Goal: Check status: Check status

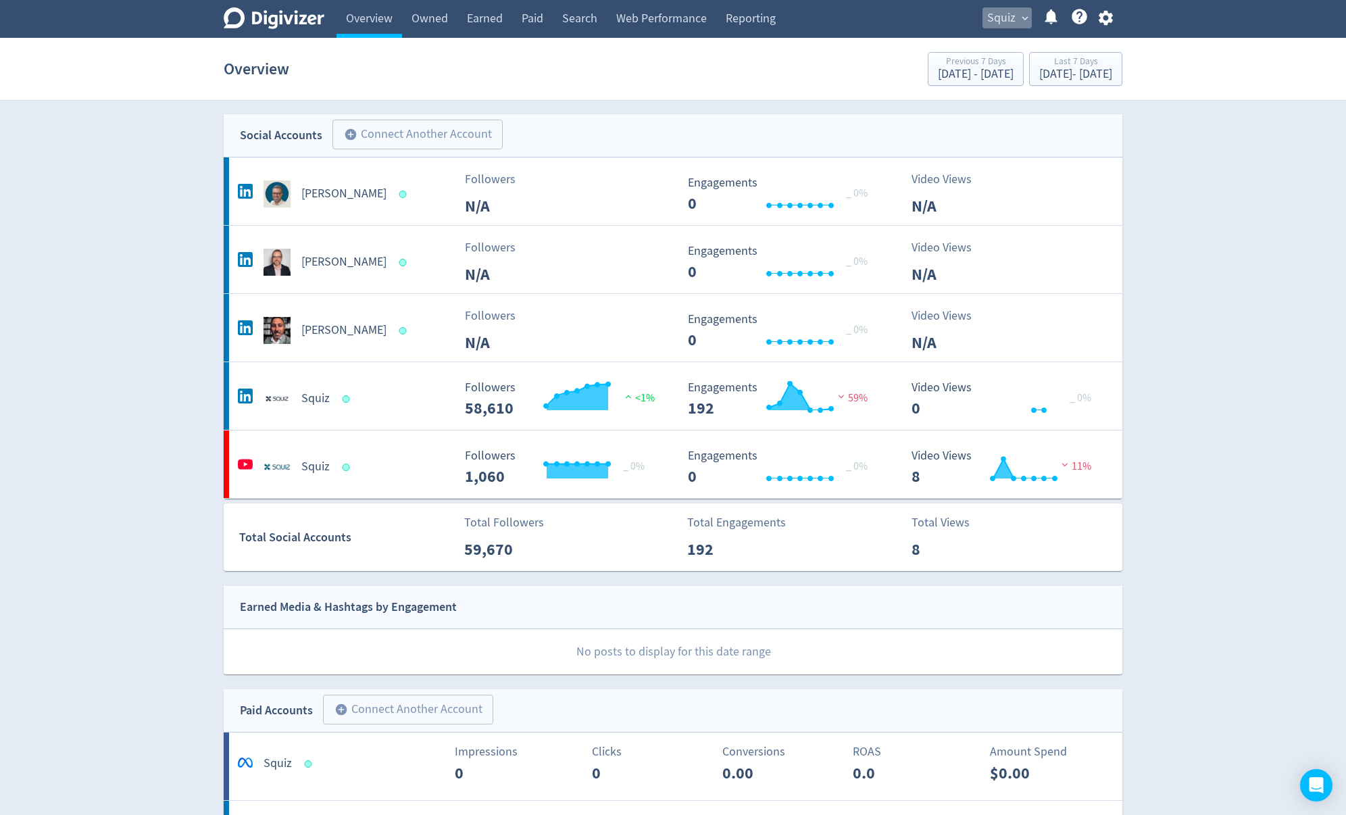
click at [1006, 14] on span "Squiz" at bounding box center [1002, 18] width 28 height 22
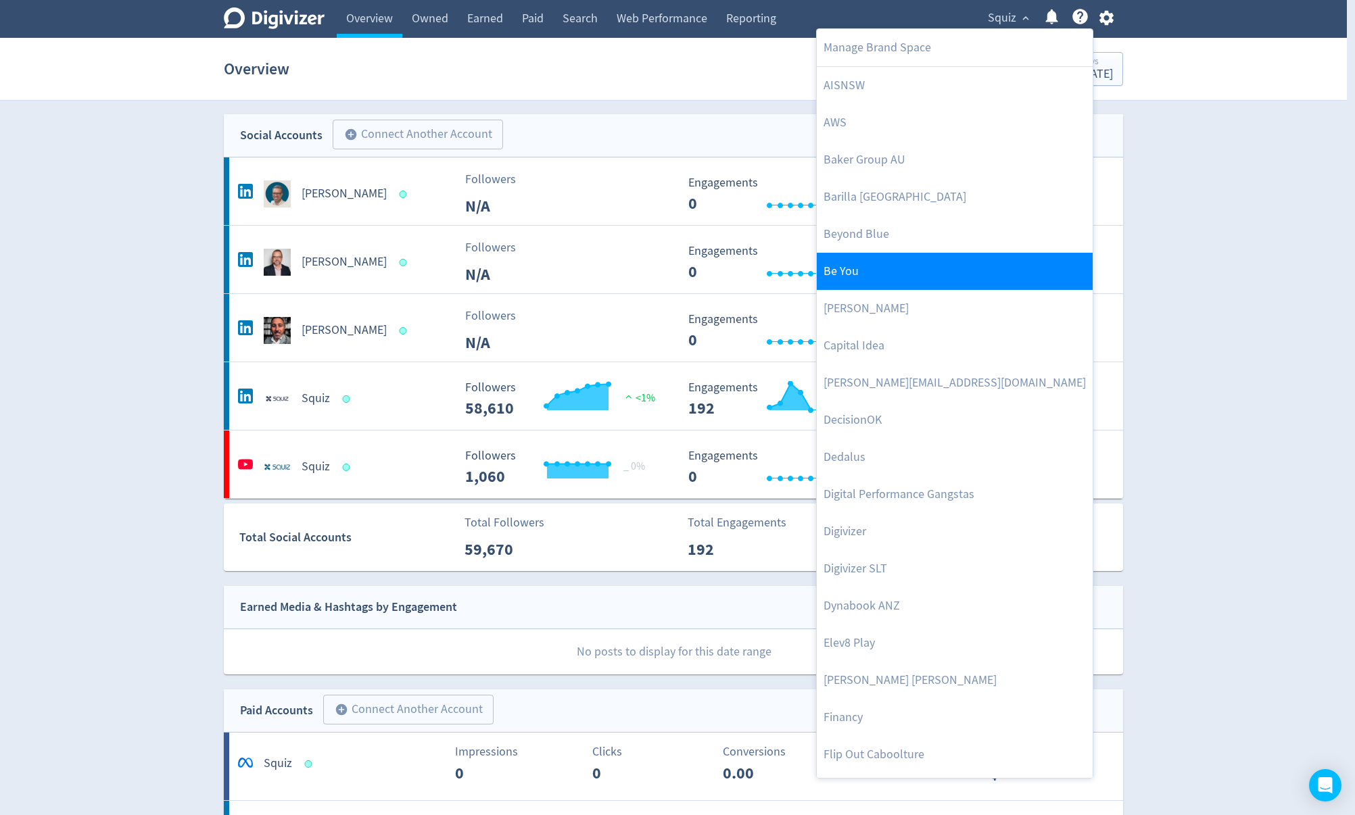
click at [885, 278] on link "Be You" at bounding box center [955, 271] width 276 height 37
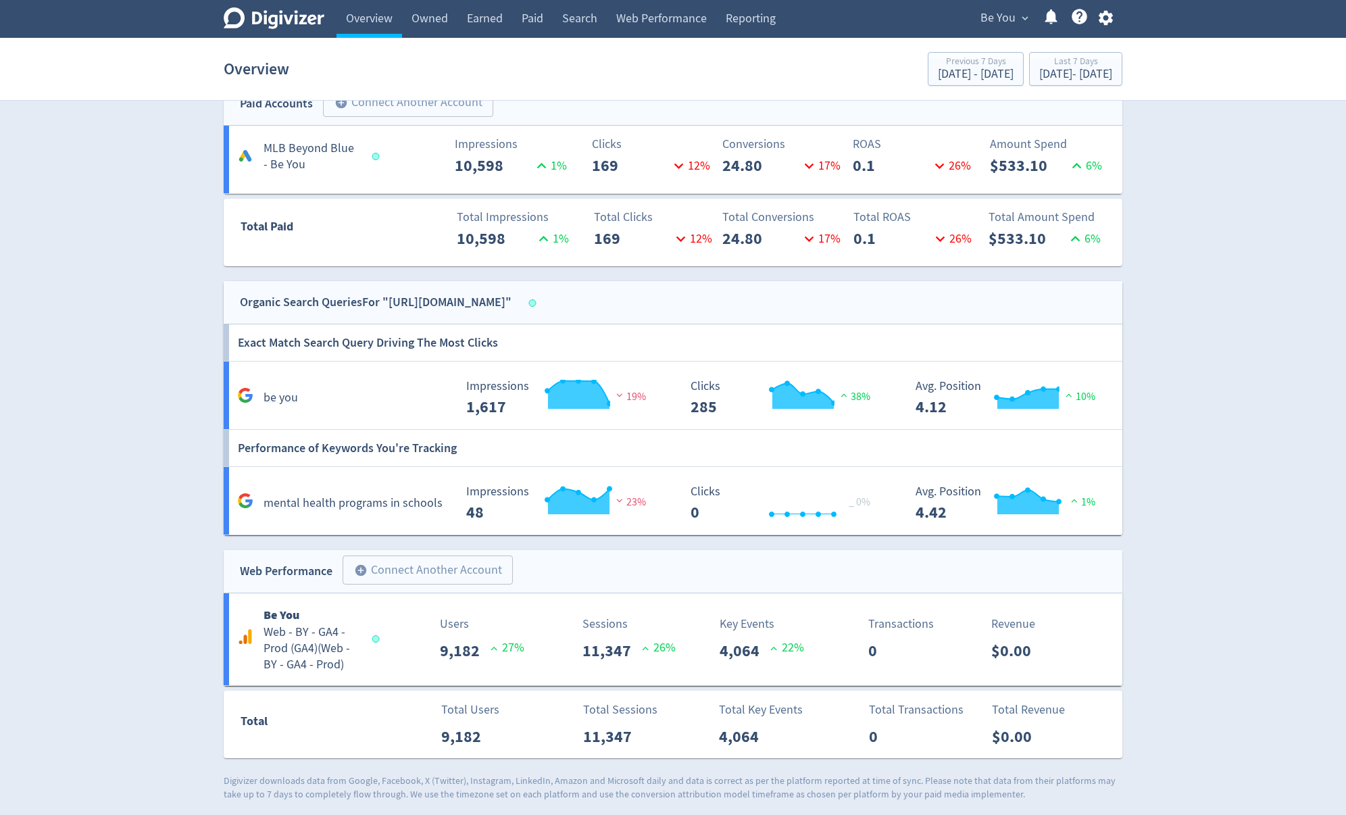
scroll to position [454, 0]
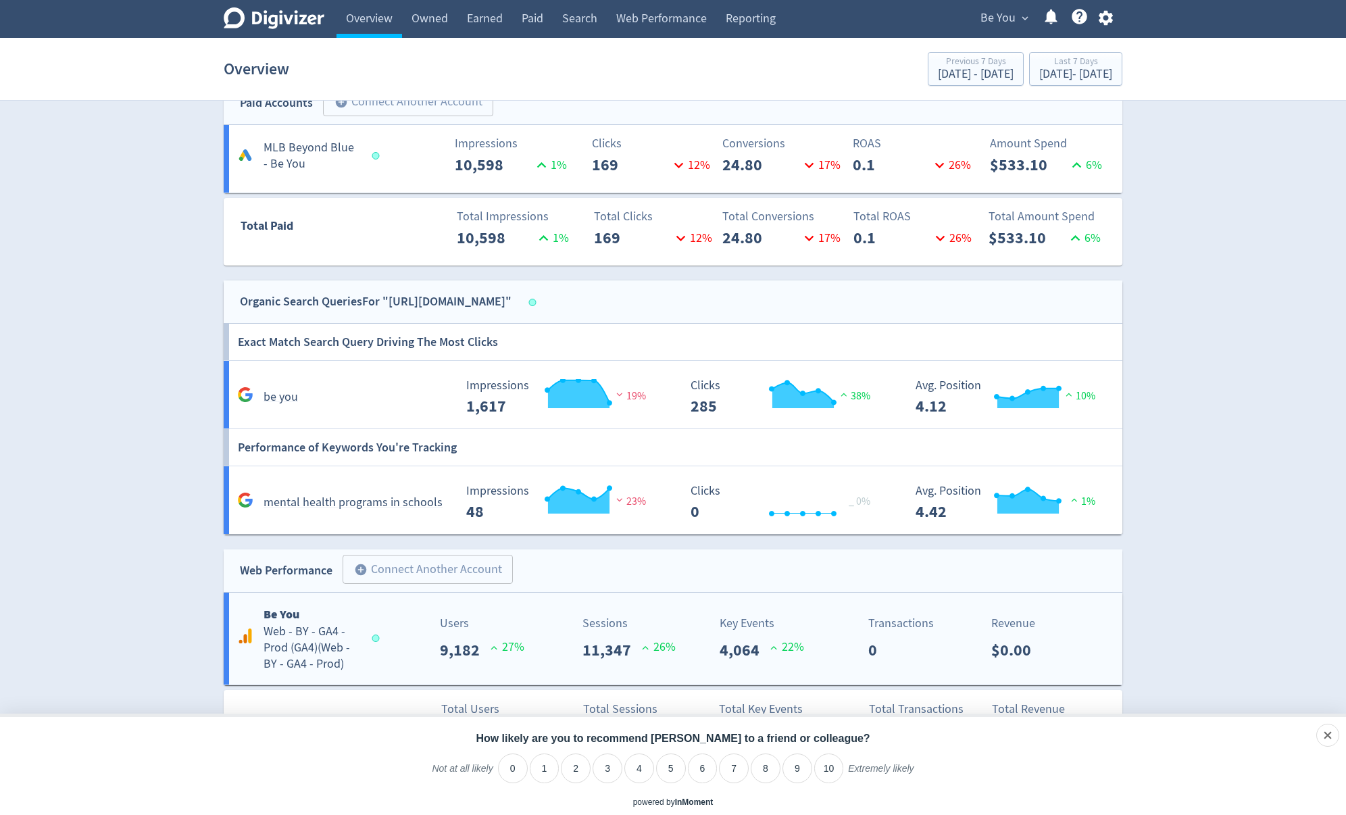
click at [331, 641] on h5 "Web - BY - GA4 - Prod (GA4) ( Web - BY - GA4 - Prod )" at bounding box center [312, 648] width 96 height 49
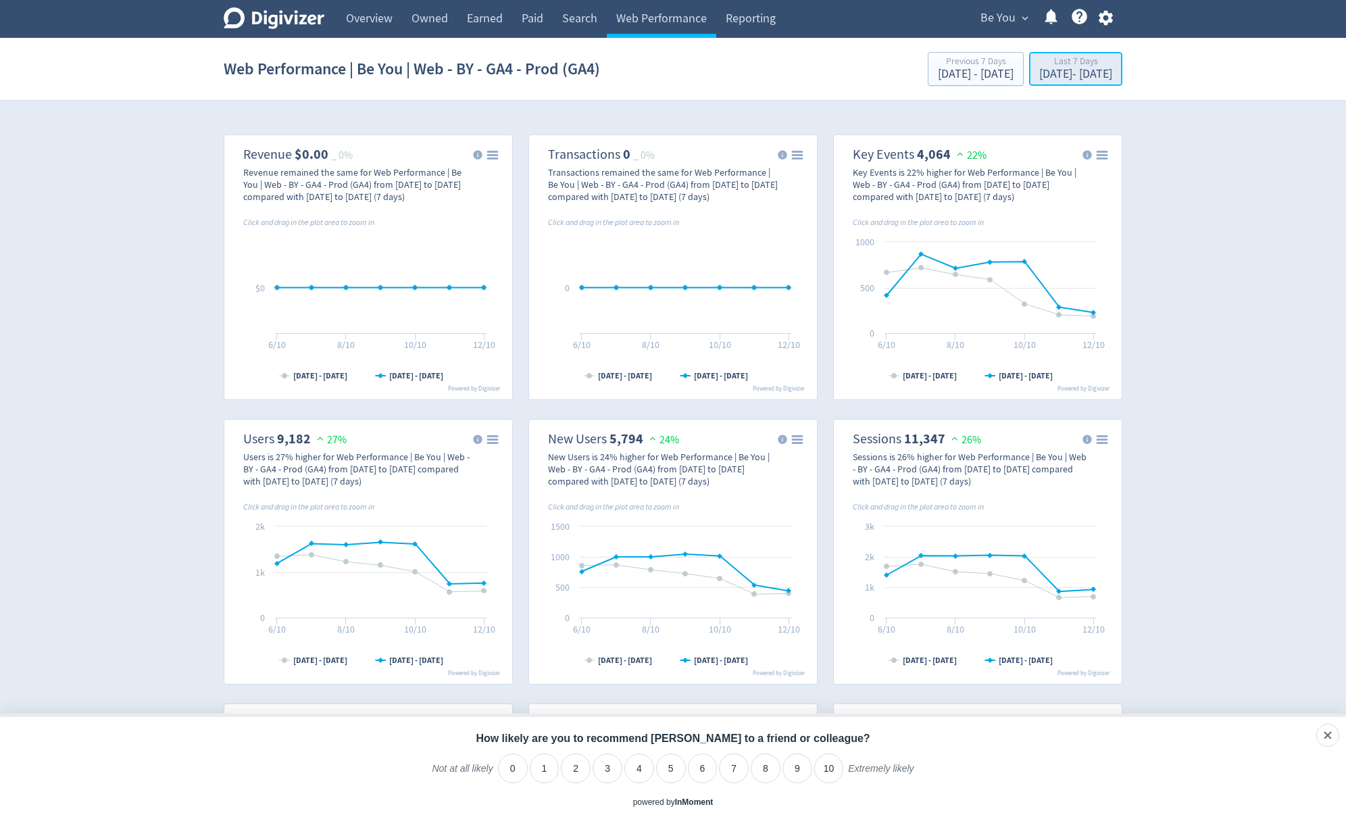
click at [1049, 79] on div "[DATE] - [DATE]" at bounding box center [1076, 74] width 73 height 12
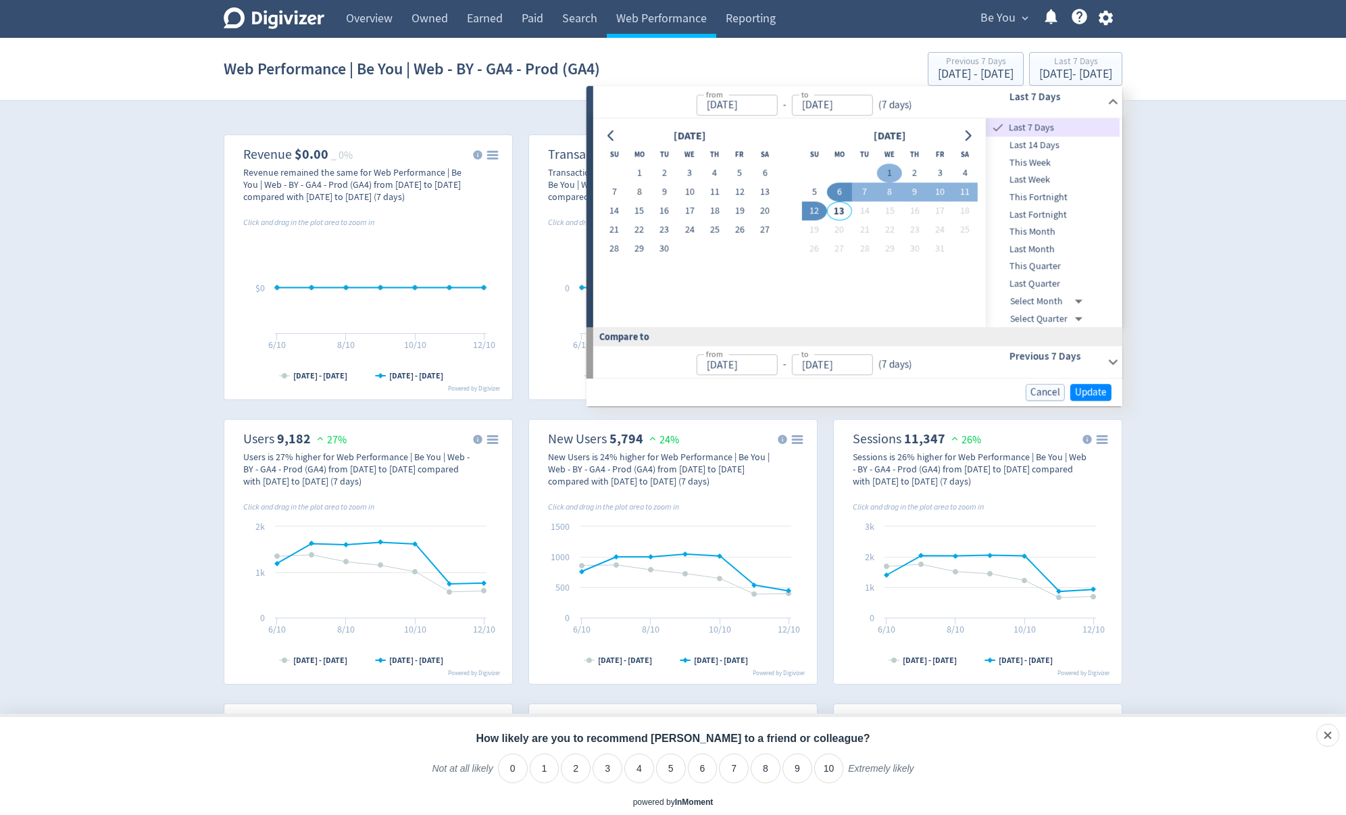
click at [896, 175] on button "1" at bounding box center [889, 173] width 25 height 19
type input "[DATE]"
click at [641, 170] on button "1" at bounding box center [639, 173] width 25 height 19
type input "[DATE]"
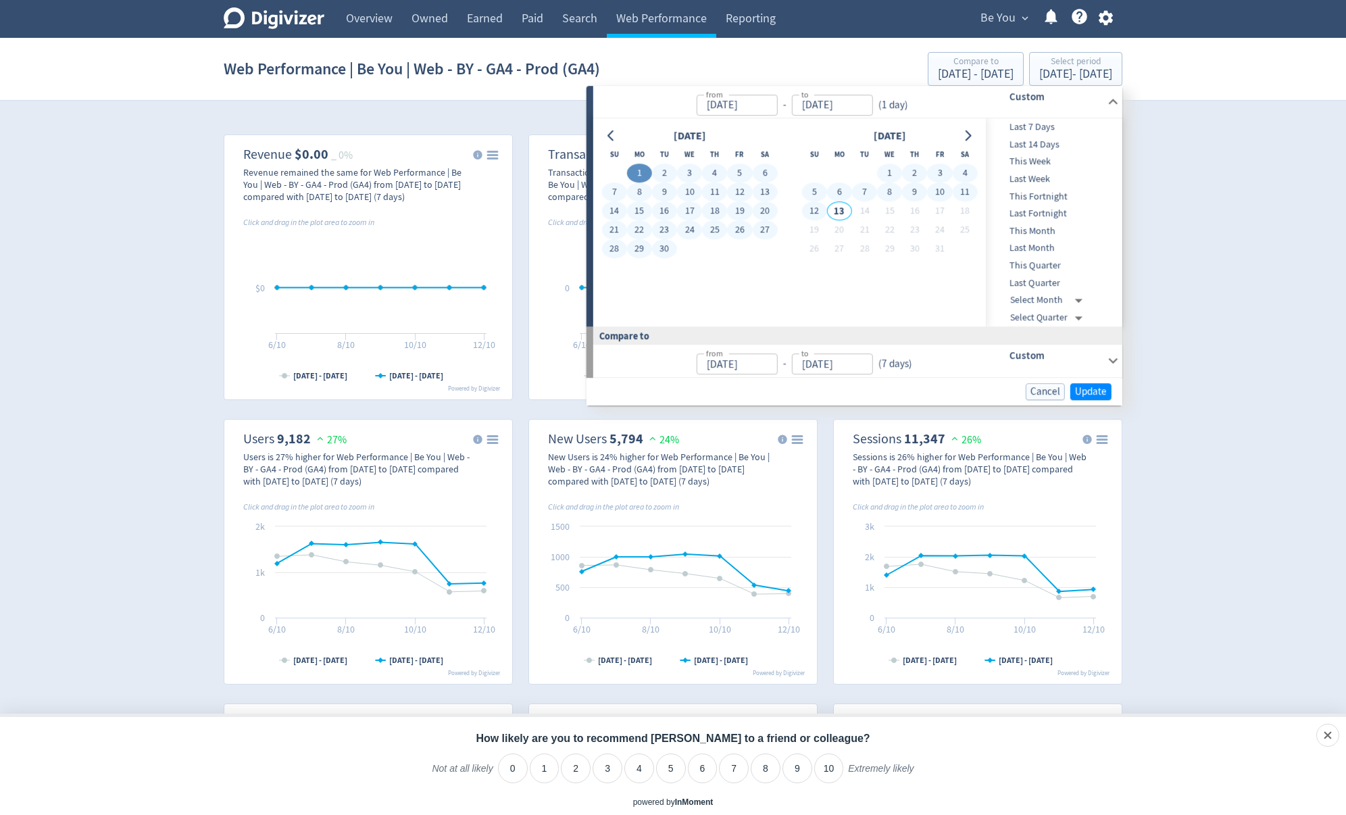
click at [815, 213] on button "12" at bounding box center [814, 211] width 25 height 19
type input "[DATE]"
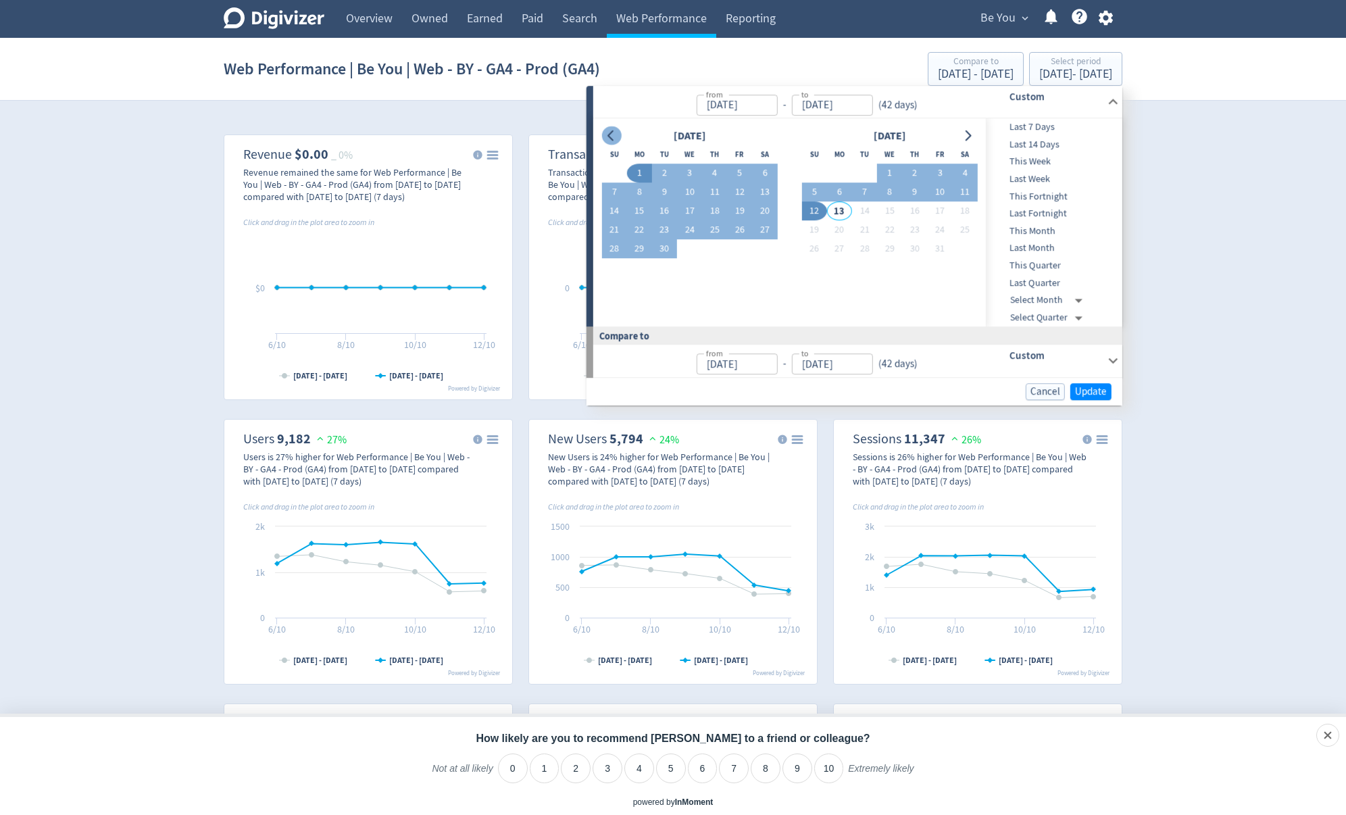
click at [614, 133] on icon "Go to previous month" at bounding box center [611, 135] width 11 height 11
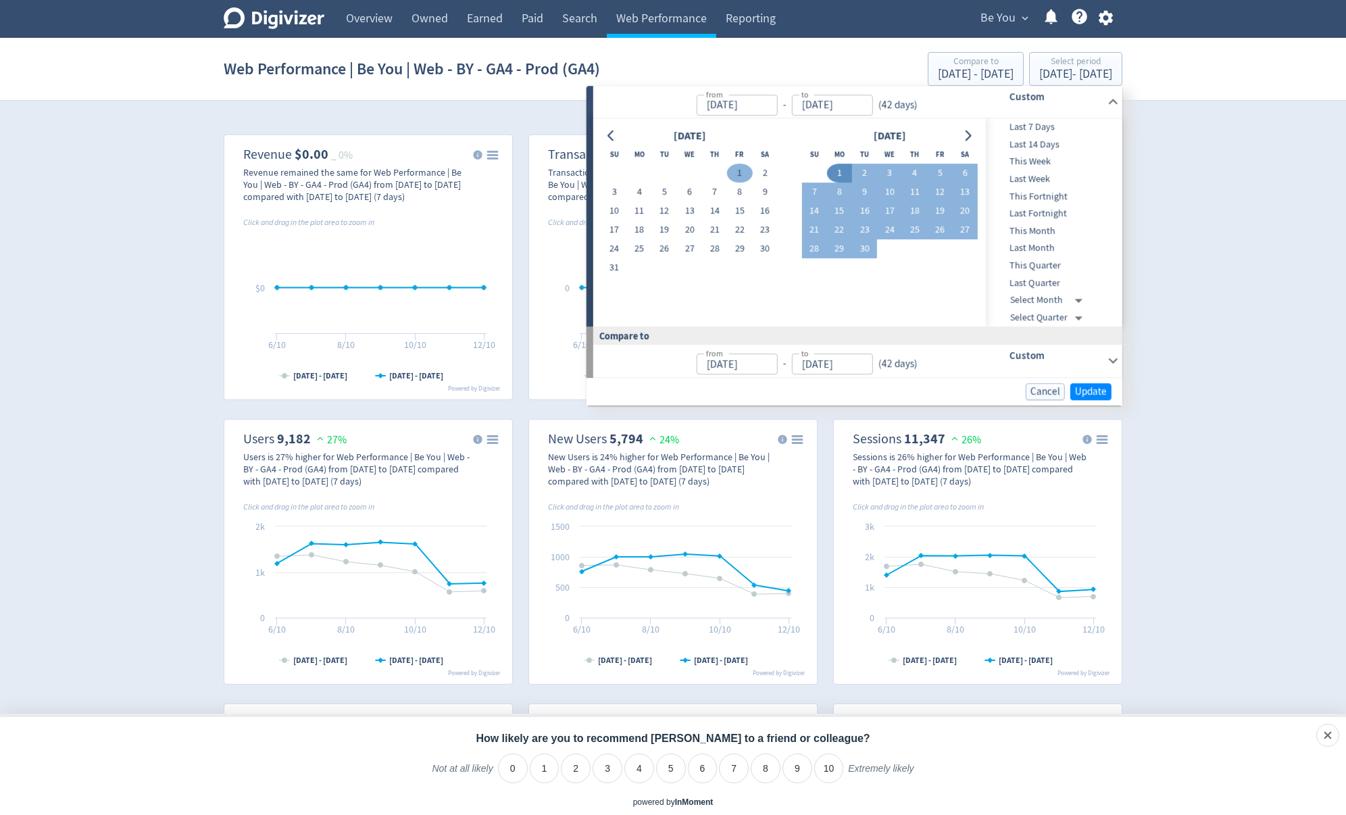
click at [739, 178] on button "1" at bounding box center [739, 173] width 25 height 19
type input "[DATE]"
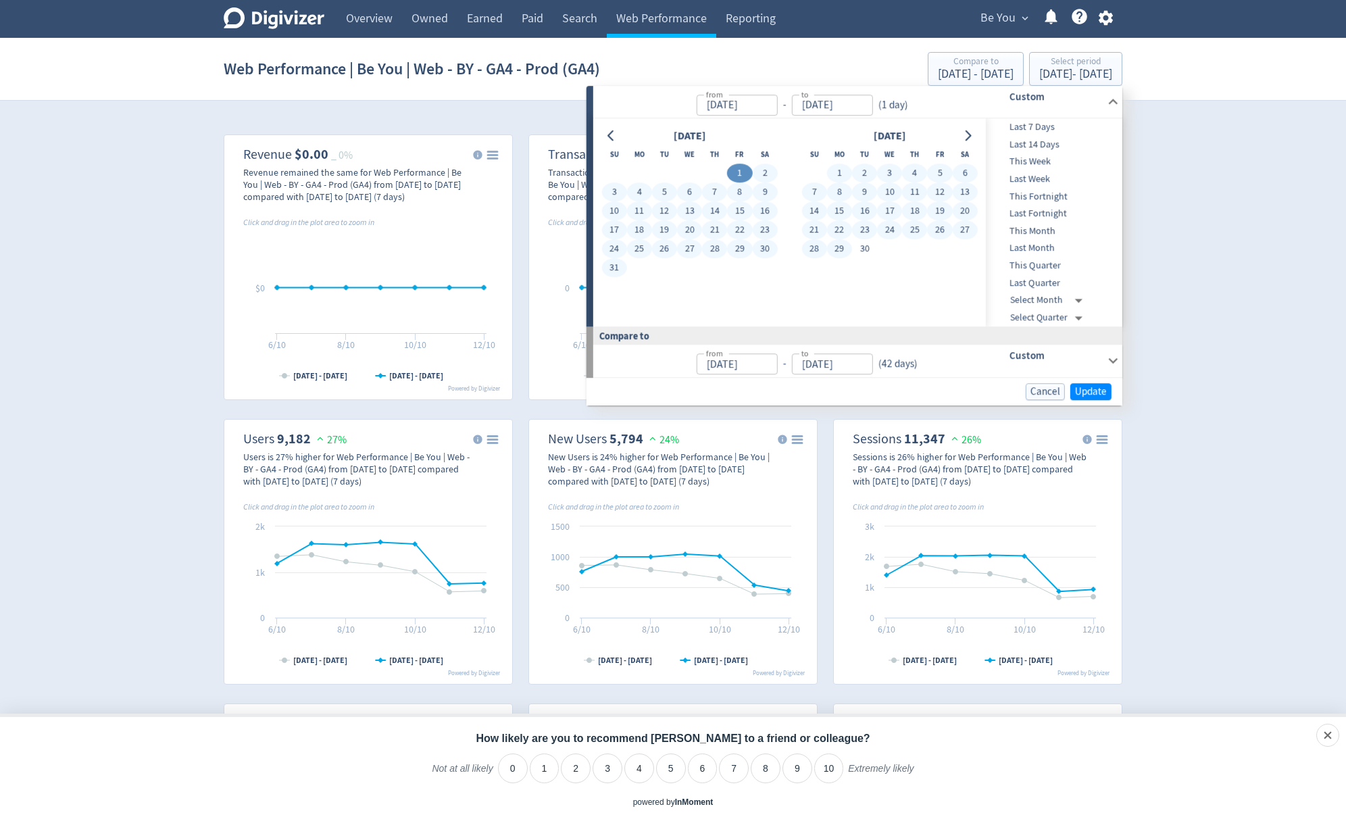
click at [838, 247] on button "29" at bounding box center [839, 249] width 25 height 19
type input "[DATE]"
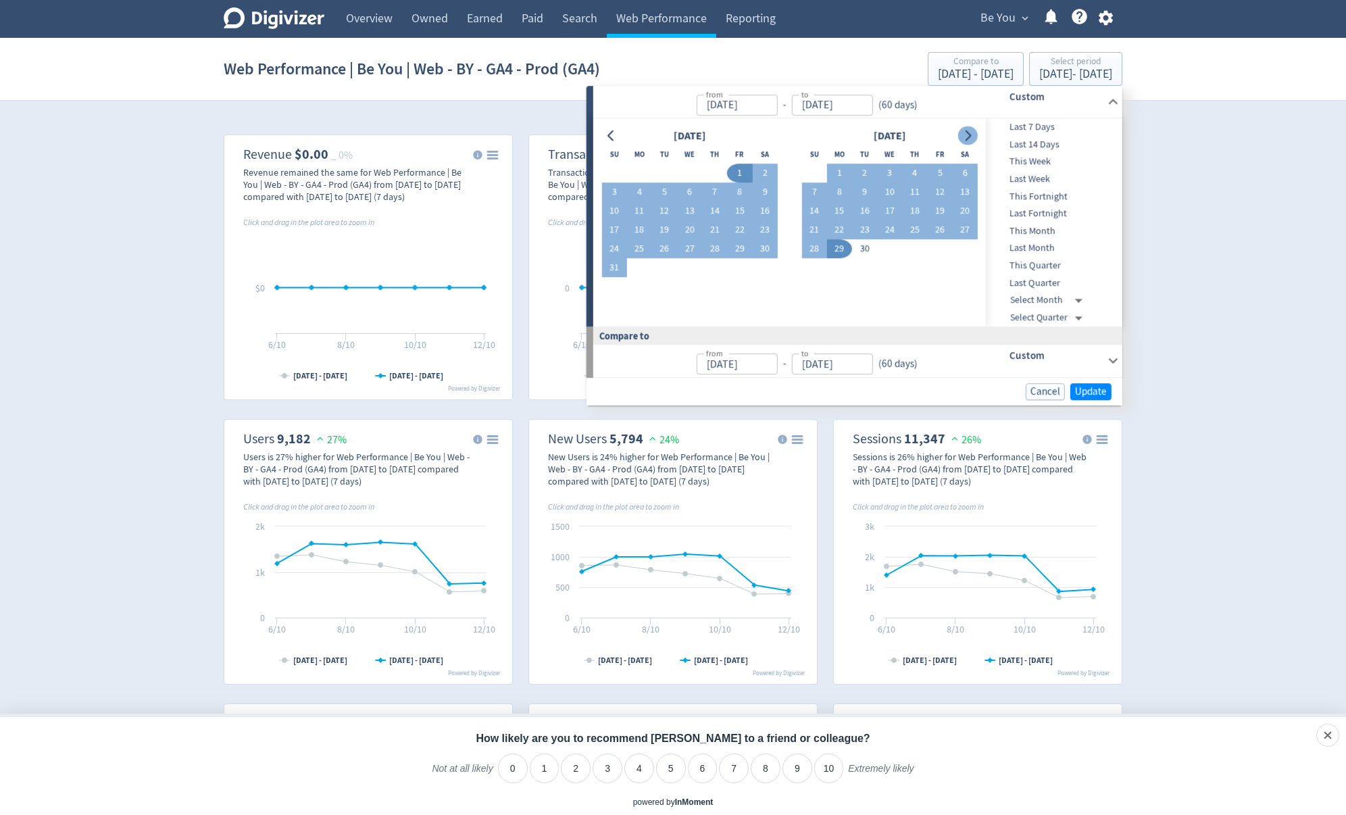
click at [967, 141] on icon "Go to next month" at bounding box center [969, 135] width 6 height 11
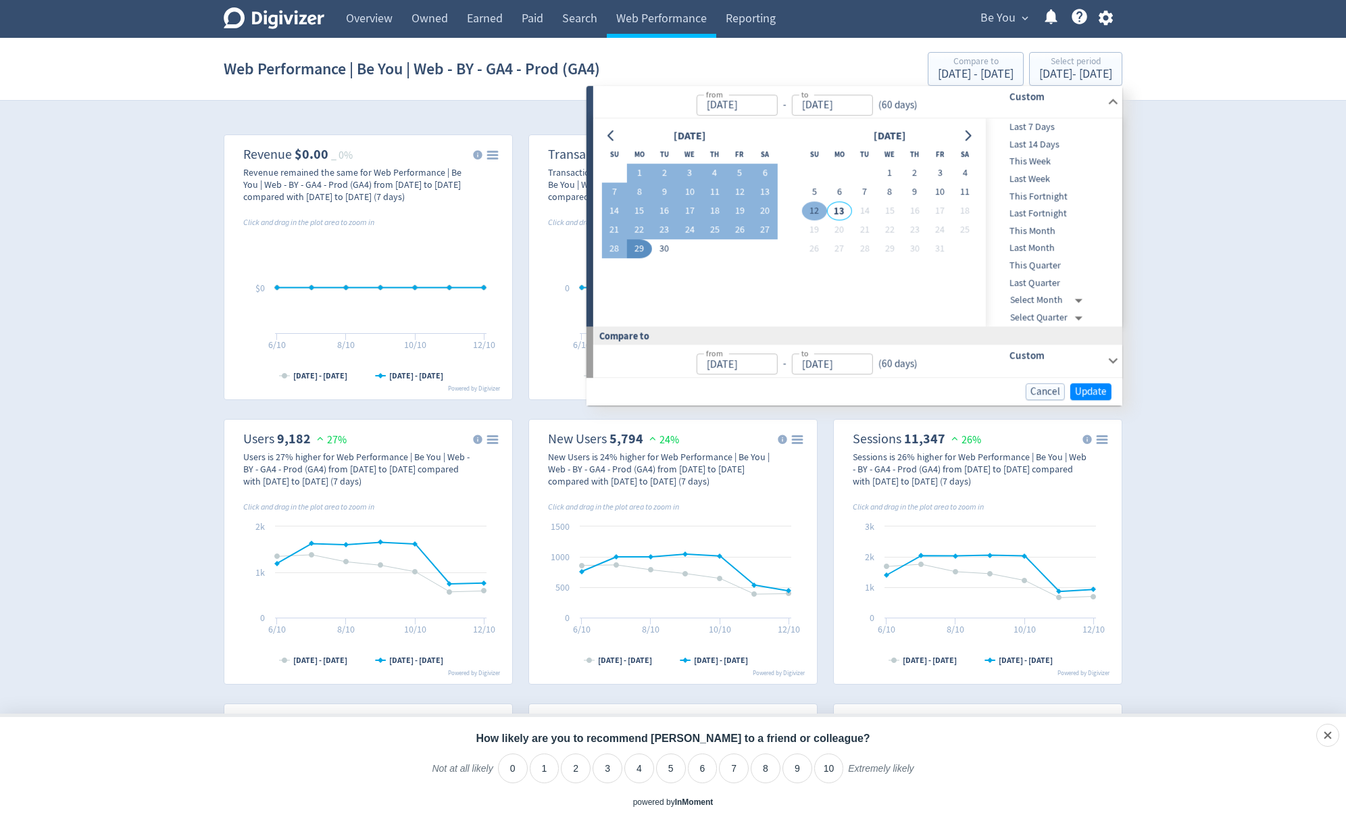
click at [816, 211] on button "12" at bounding box center [814, 211] width 25 height 19
type input "[DATE]"
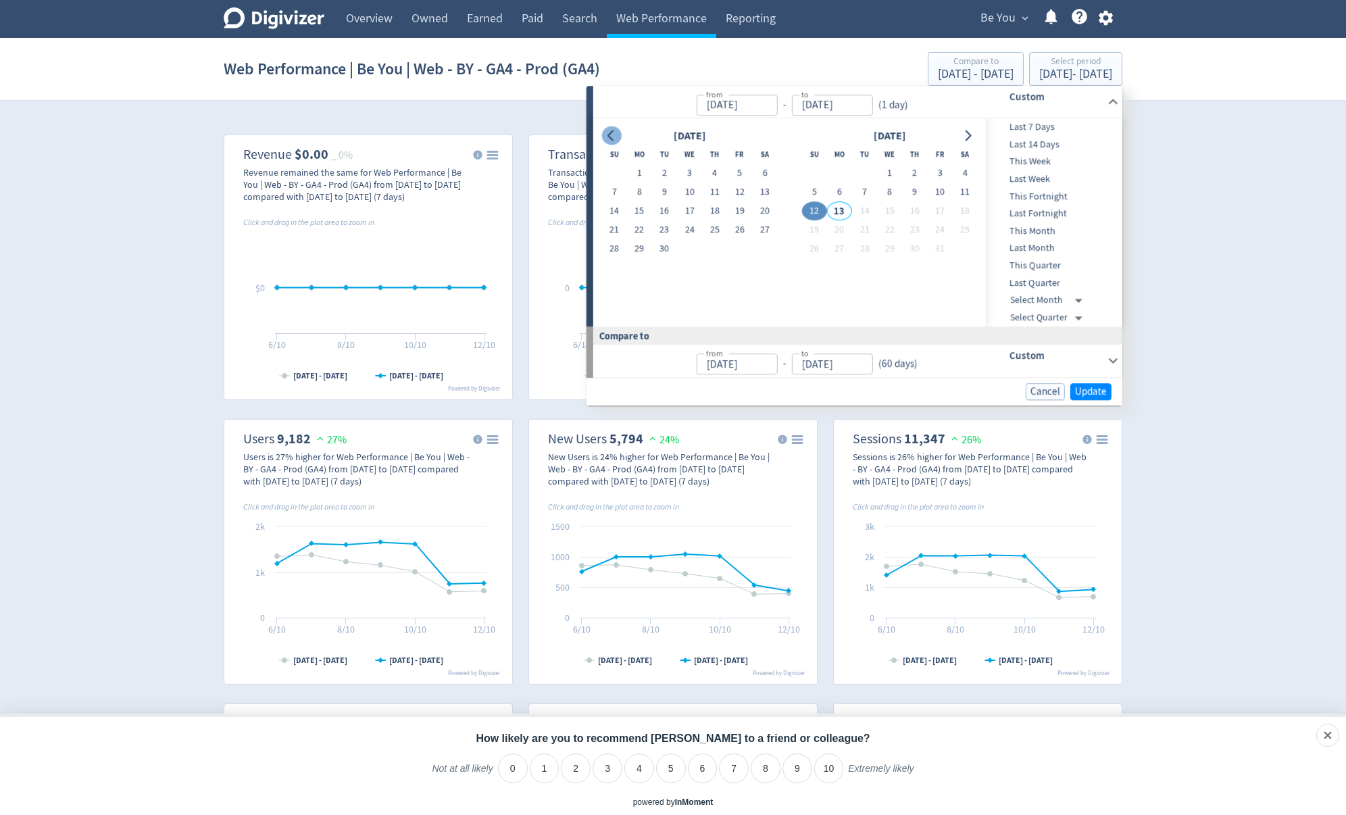
click at [616, 132] on icon "Go to previous month" at bounding box center [611, 135] width 11 height 11
click at [742, 170] on button "1" at bounding box center [739, 173] width 25 height 19
type input "[DATE]"
click at [968, 139] on icon "Go to next month" at bounding box center [969, 135] width 6 height 11
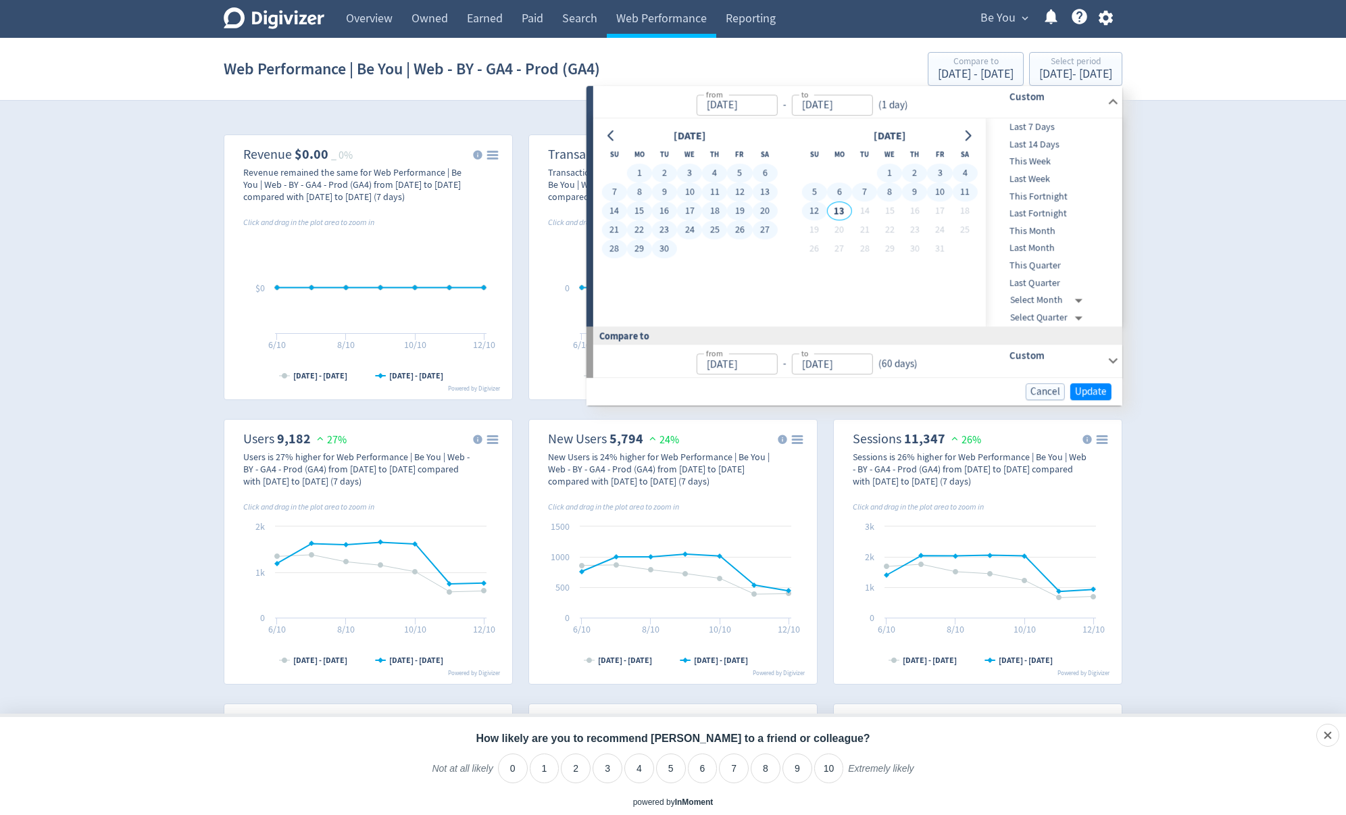
click at [812, 208] on button "12" at bounding box center [814, 211] width 25 height 19
type input "[DATE]"
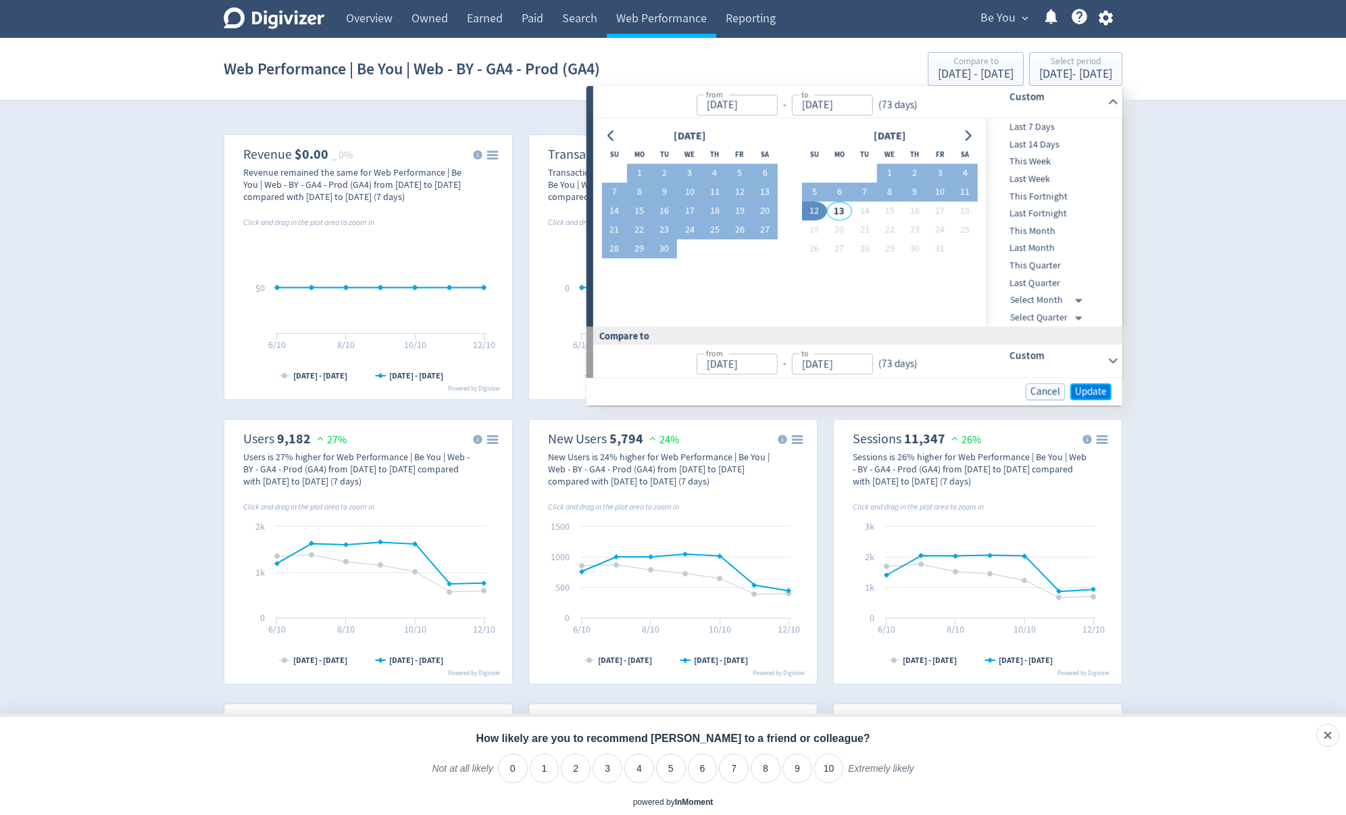
click at [1088, 387] on span "Update" at bounding box center [1091, 392] width 32 height 10
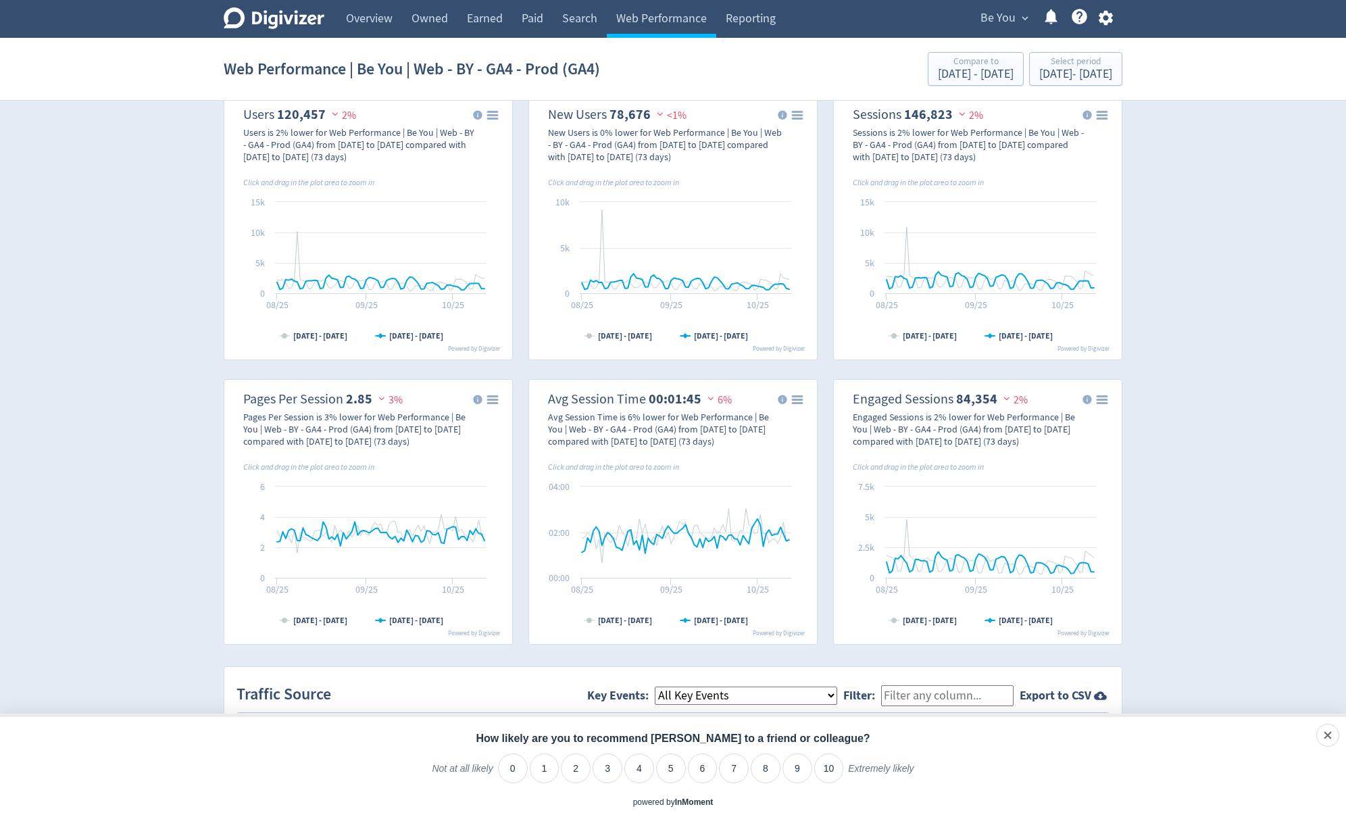
scroll to position [649, 0]
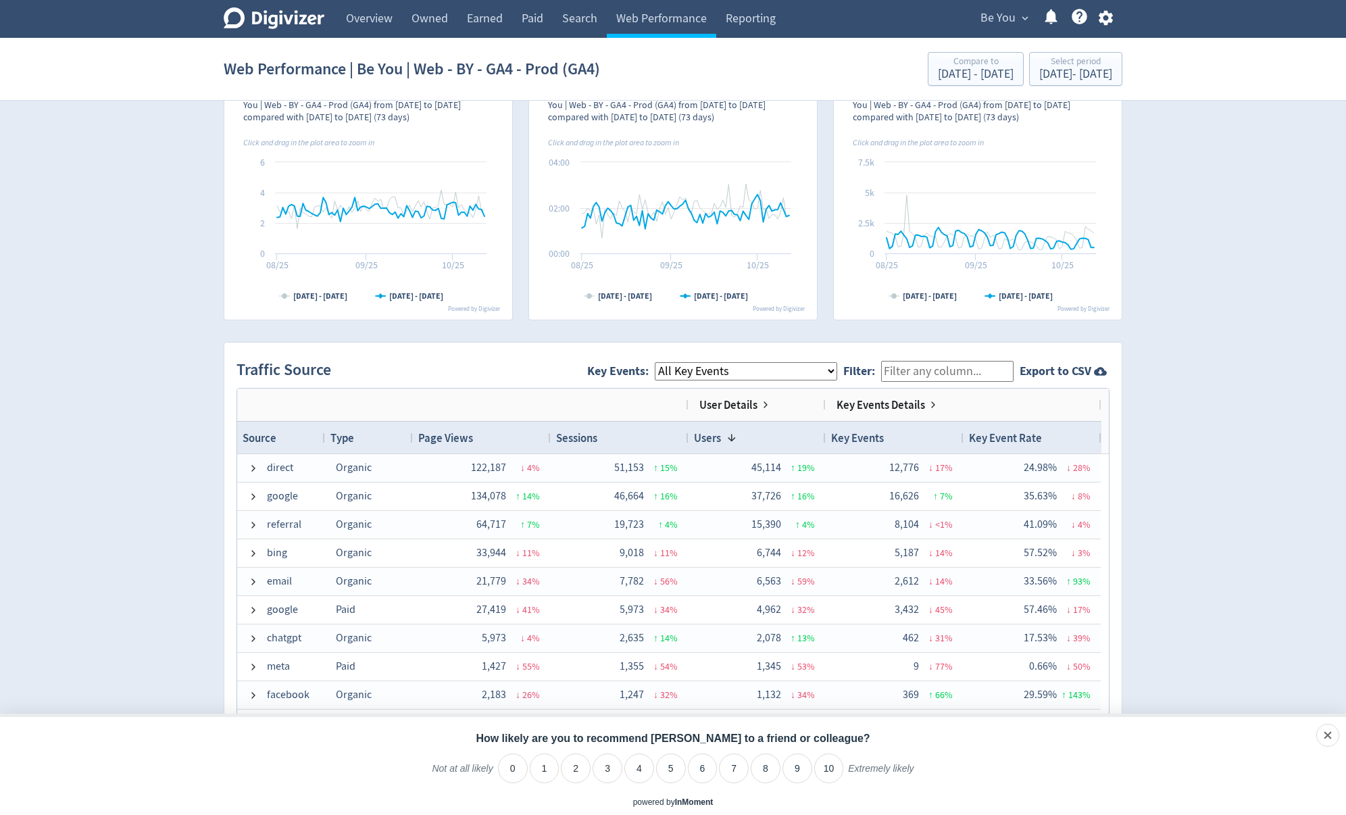
click at [758, 373] on select "All Key Events eCommerce module_start resource login_complete register_complete…" at bounding box center [746, 371] width 183 height 18
select select "module_complete"
click at [666, 362] on select "All Key Events eCommerce module_start resource login_complete register_complete…" at bounding box center [746, 371] width 183 height 18
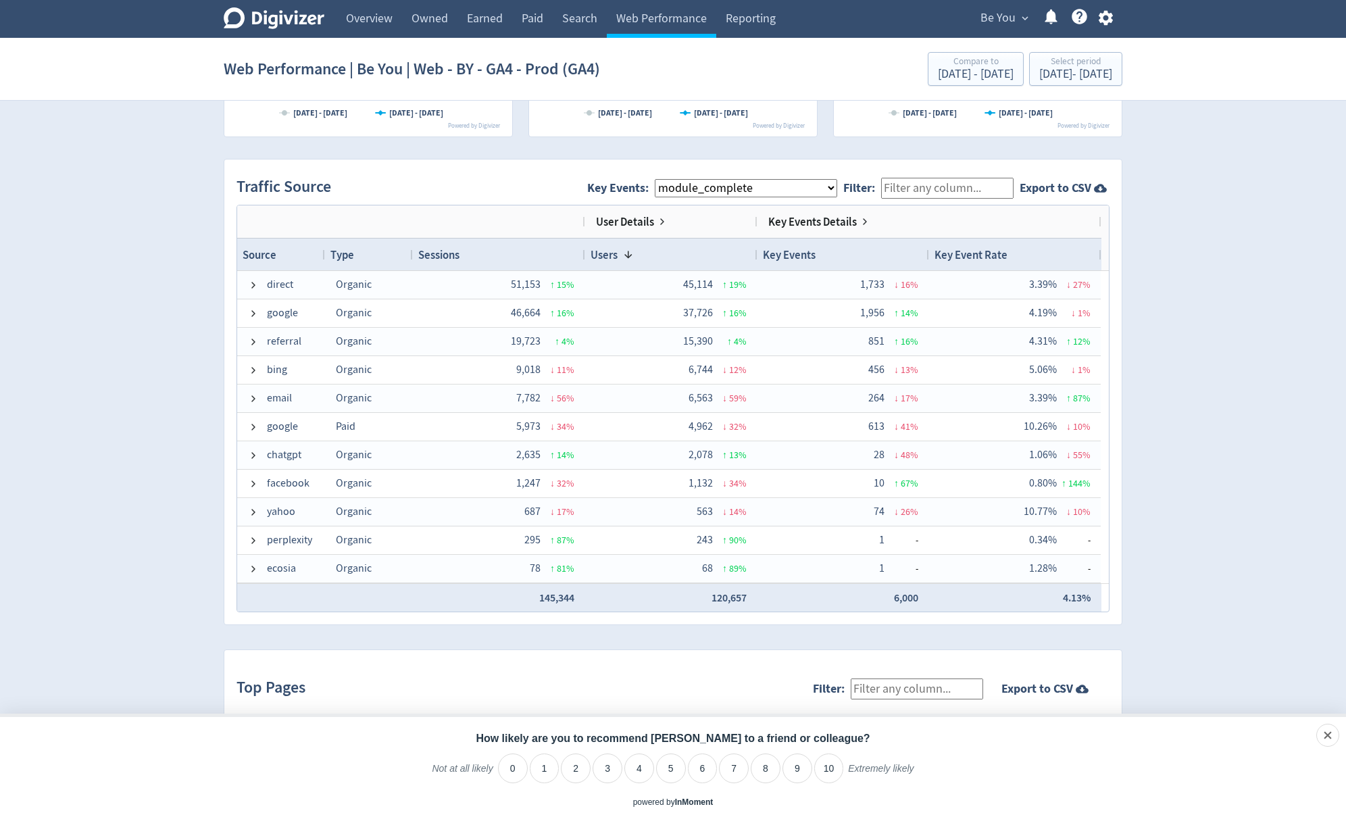
scroll to position [865, 0]
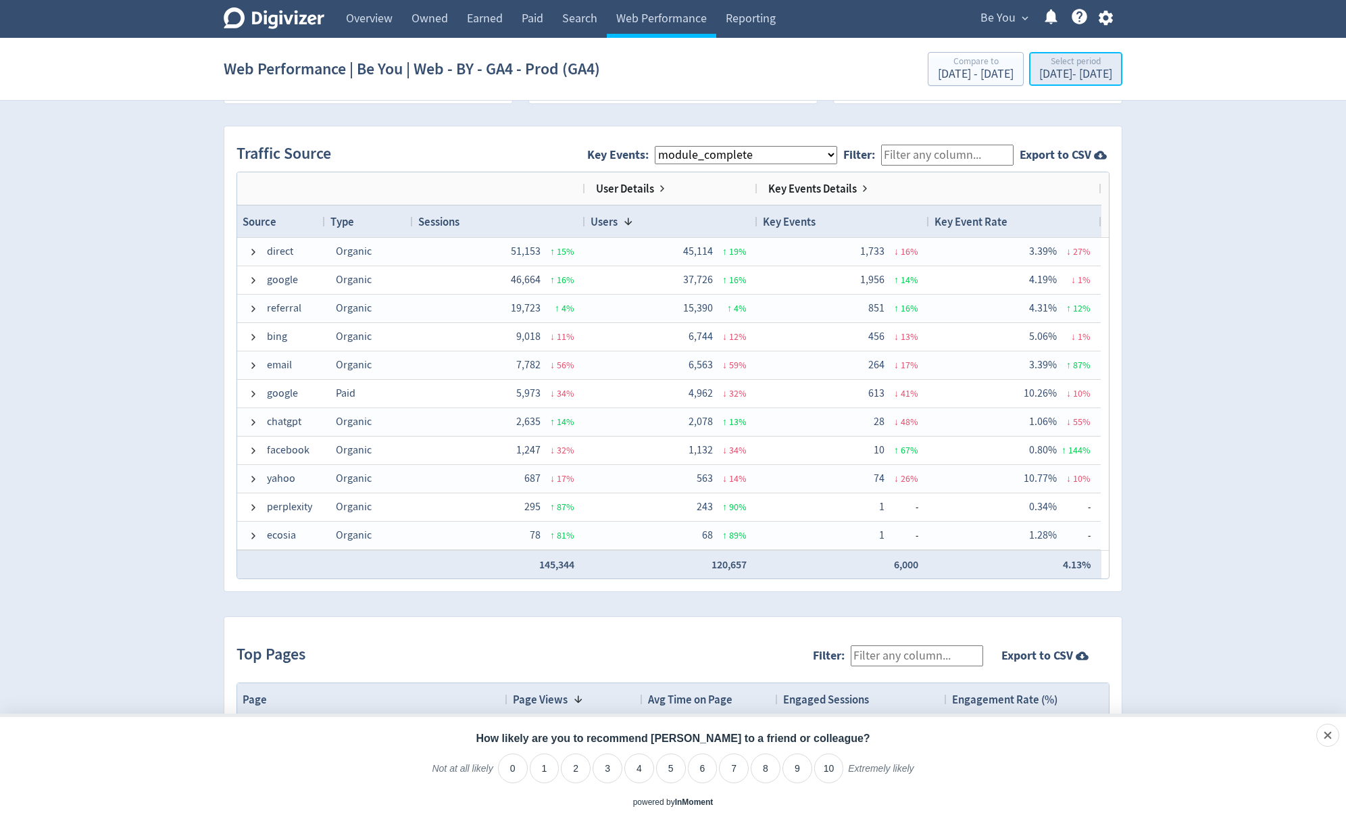
click at [1040, 60] on div "Select period" at bounding box center [1076, 62] width 73 height 11
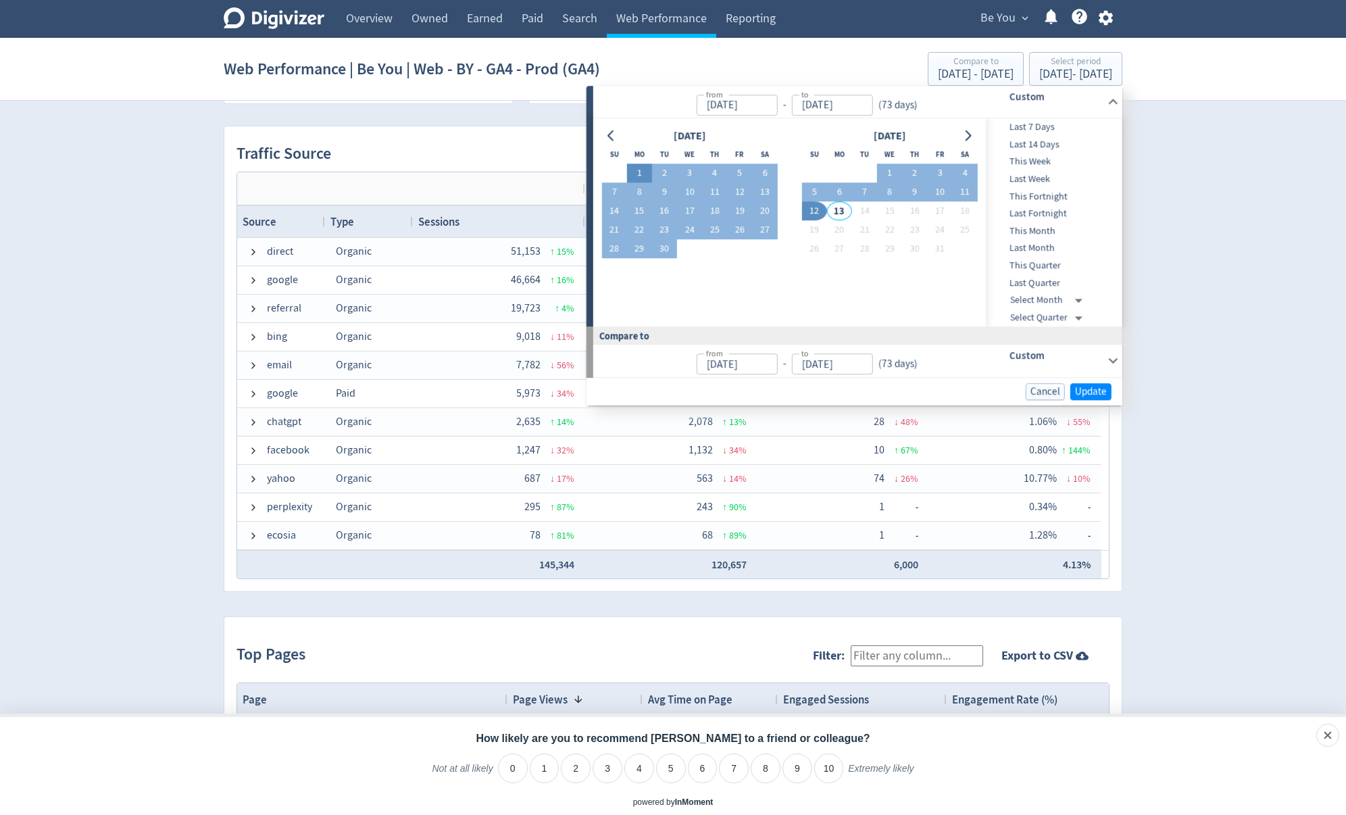
click at [639, 168] on button "1" at bounding box center [639, 173] width 25 height 19
type input "[DATE]"
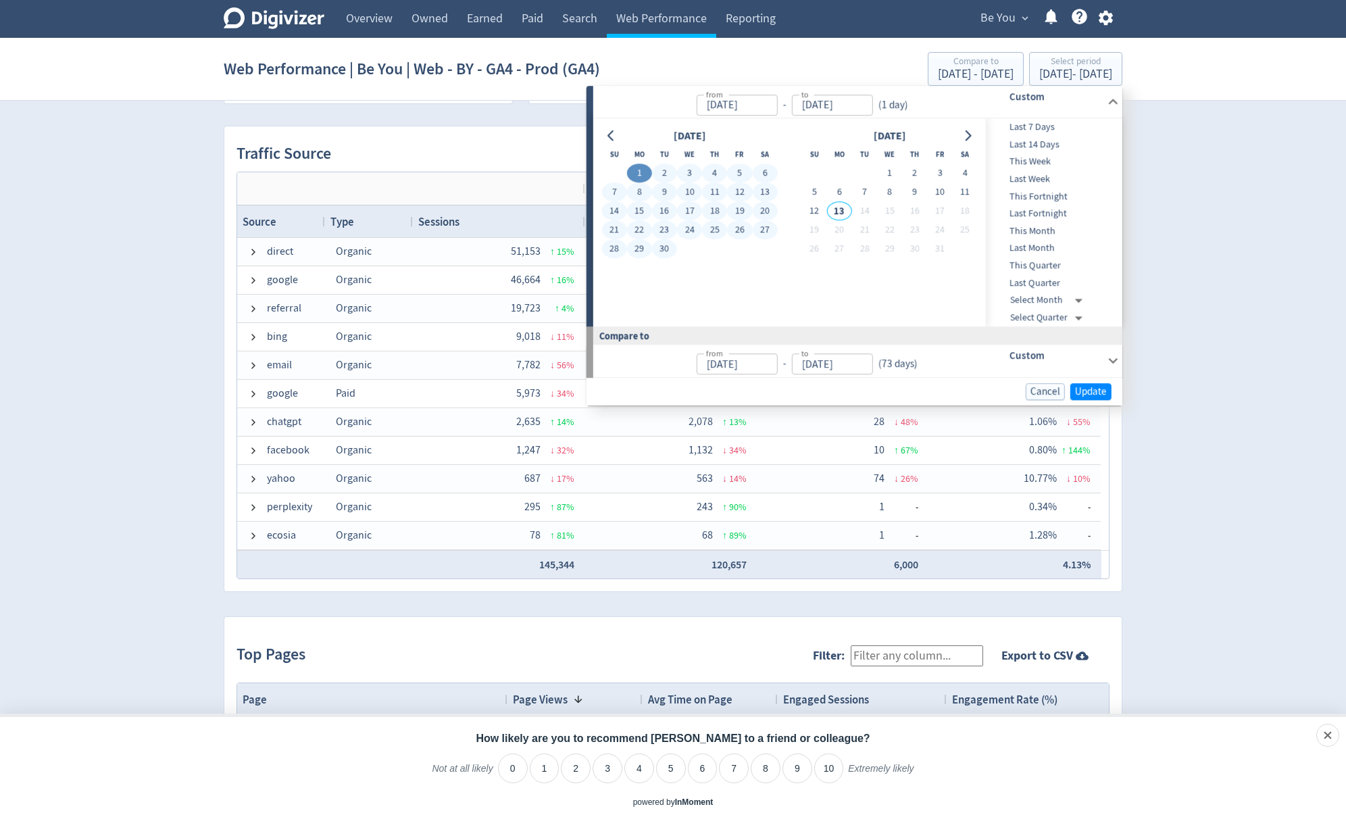
click at [664, 253] on button "30" at bounding box center [664, 249] width 25 height 19
type input "[DATE]"
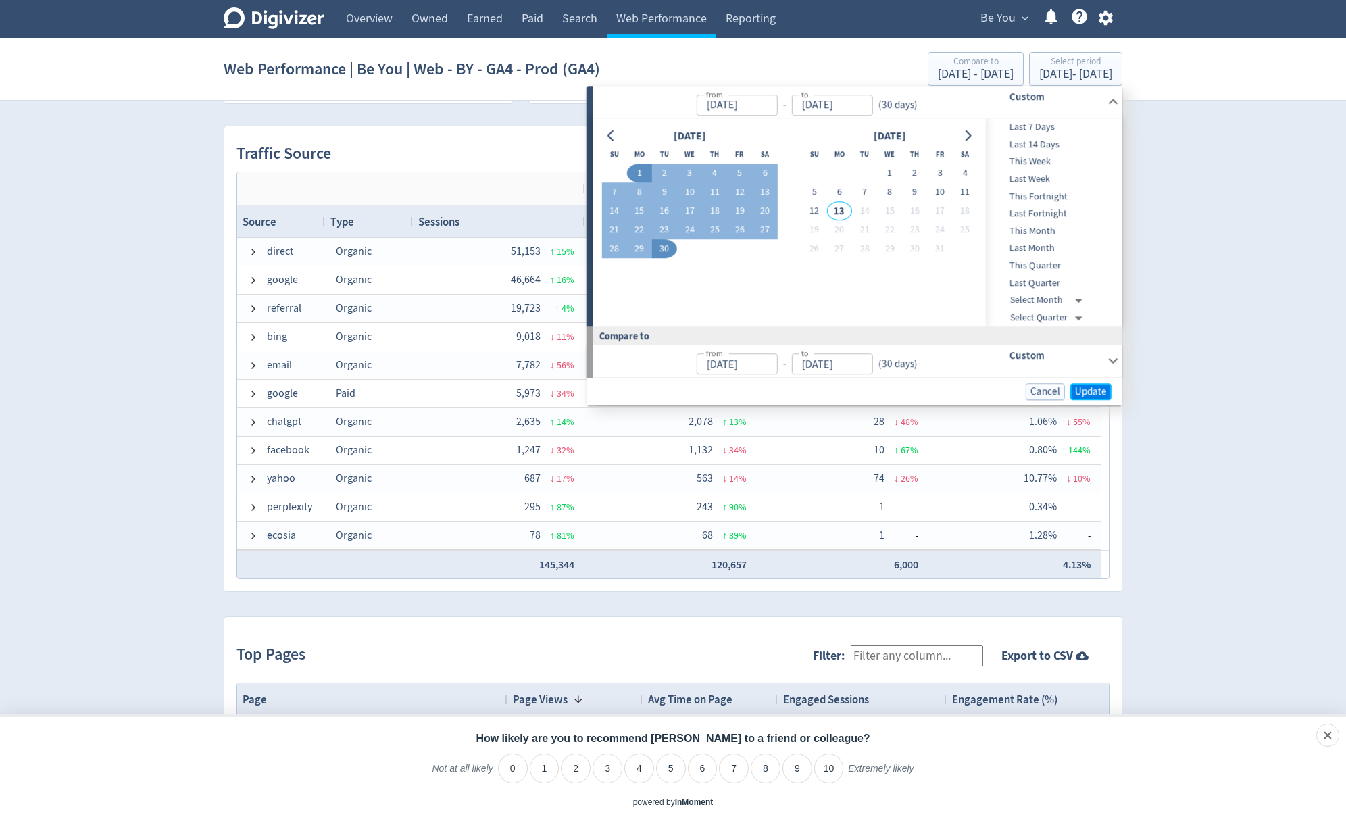
click at [1092, 387] on span "Update" at bounding box center [1091, 392] width 32 height 10
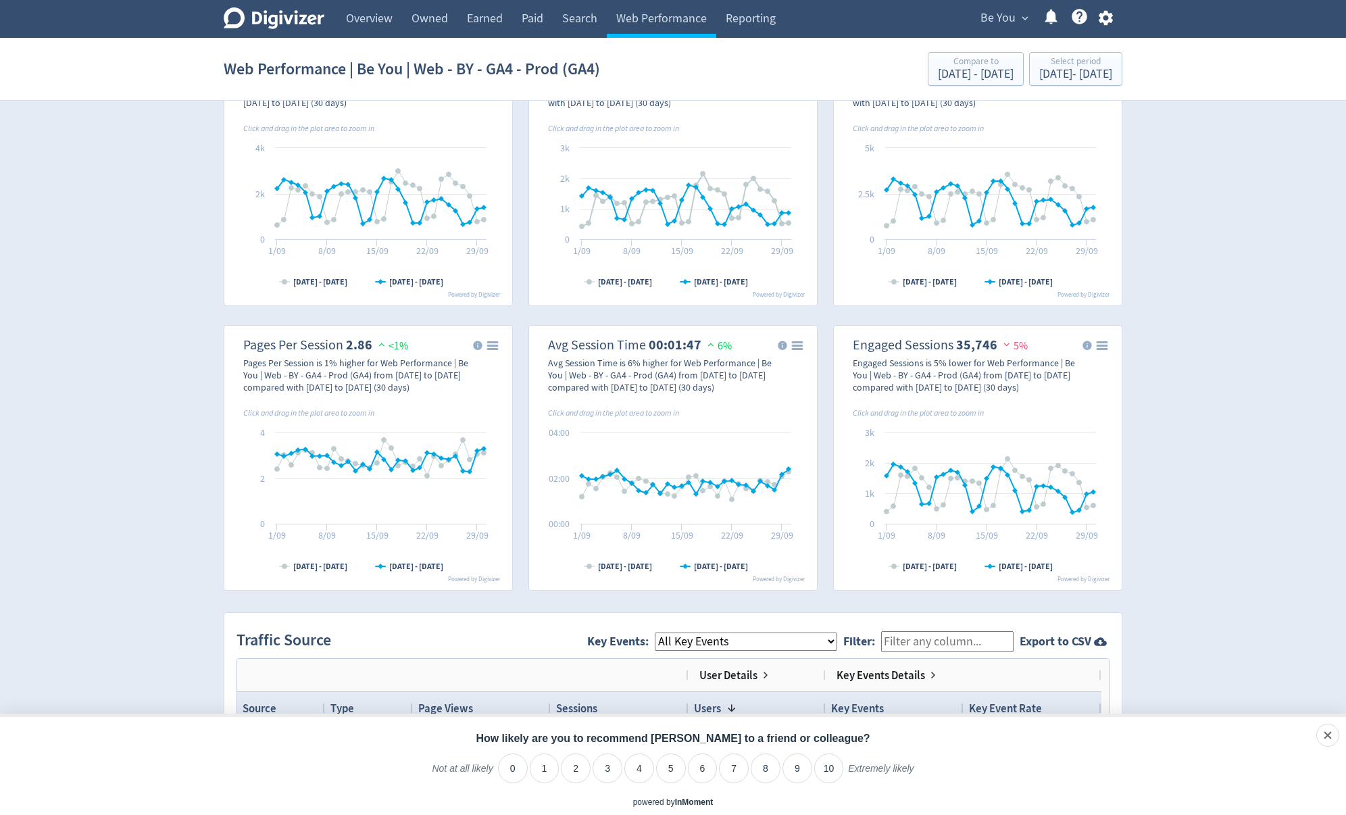
scroll to position [703, 0]
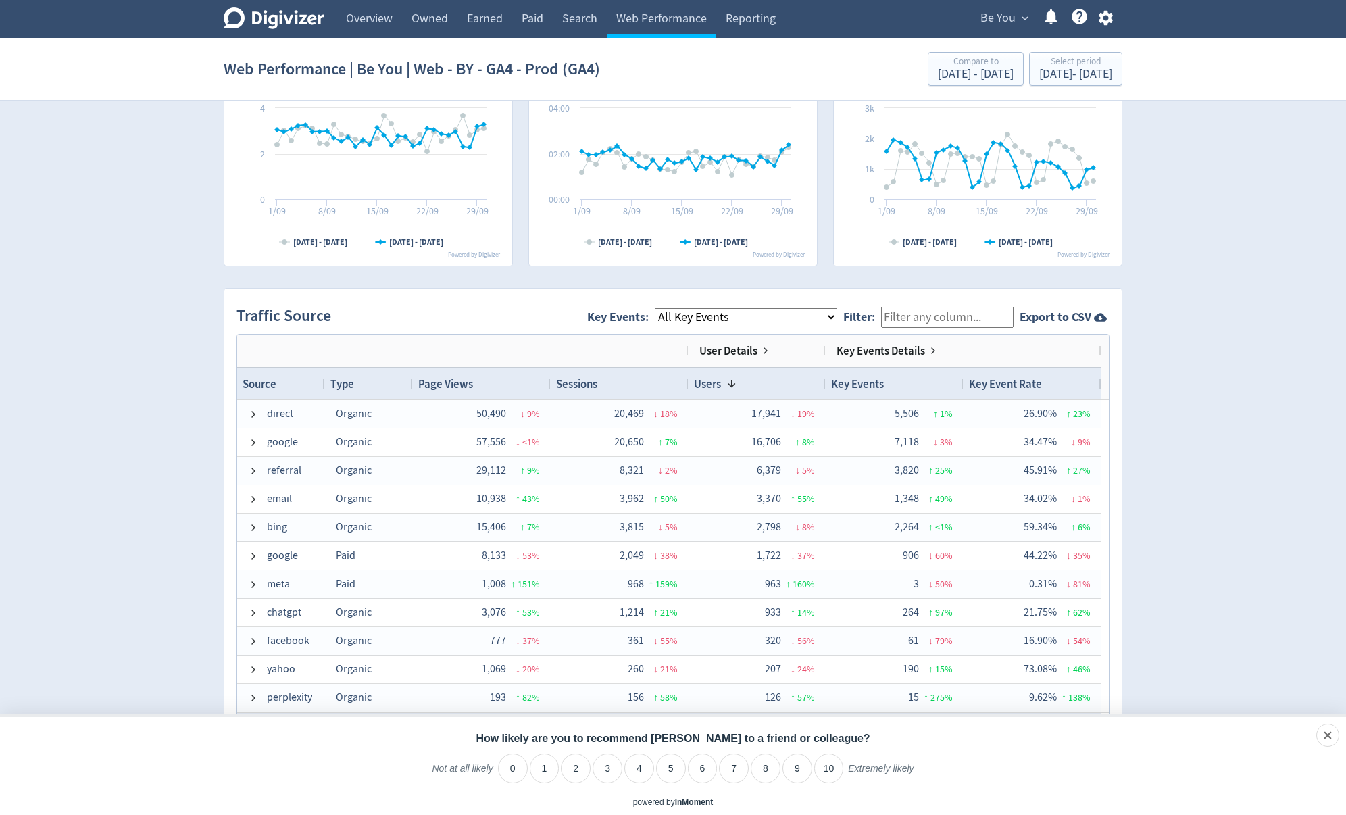
click at [731, 308] on select "All Key Events eCommerce module_start resource login_complete register_complete…" at bounding box center [746, 317] width 183 height 18
select select "module_complete"
click at [666, 308] on select "All Key Events eCommerce module_start resource login_complete register_complete…" at bounding box center [746, 317] width 183 height 18
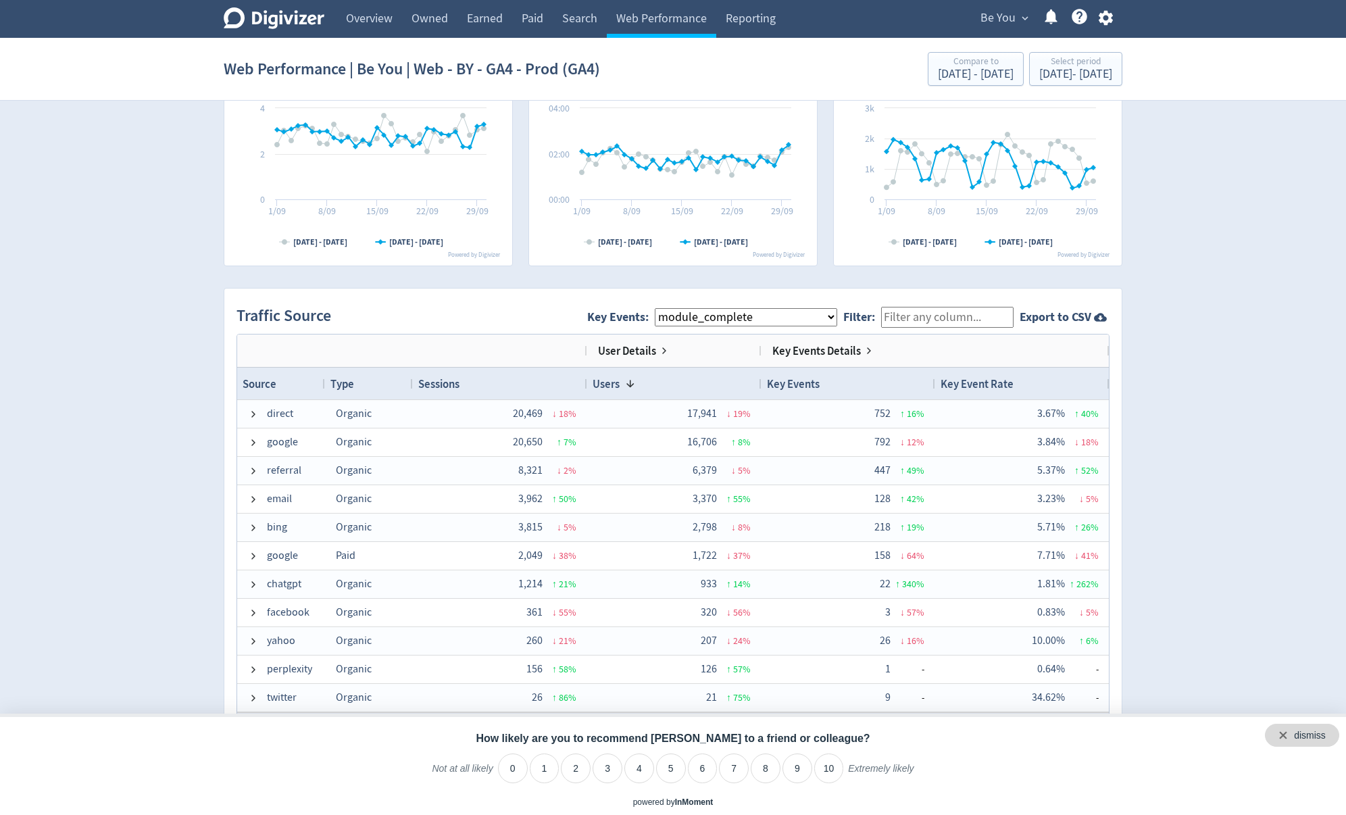
click at [1328, 738] on div "dismiss" at bounding box center [1302, 735] width 74 height 23
